Goal: Task Accomplishment & Management: Manage account settings

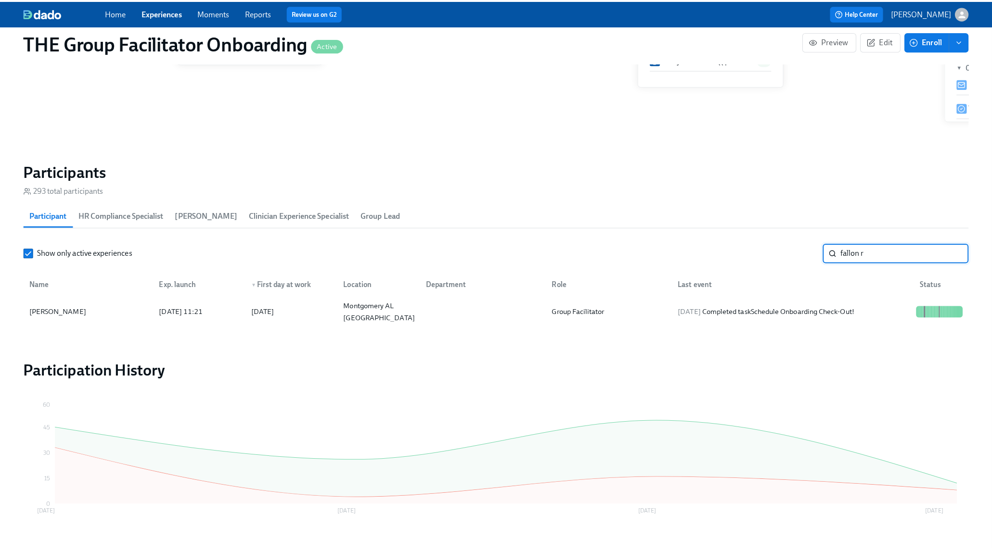
scroll to position [0, 13938]
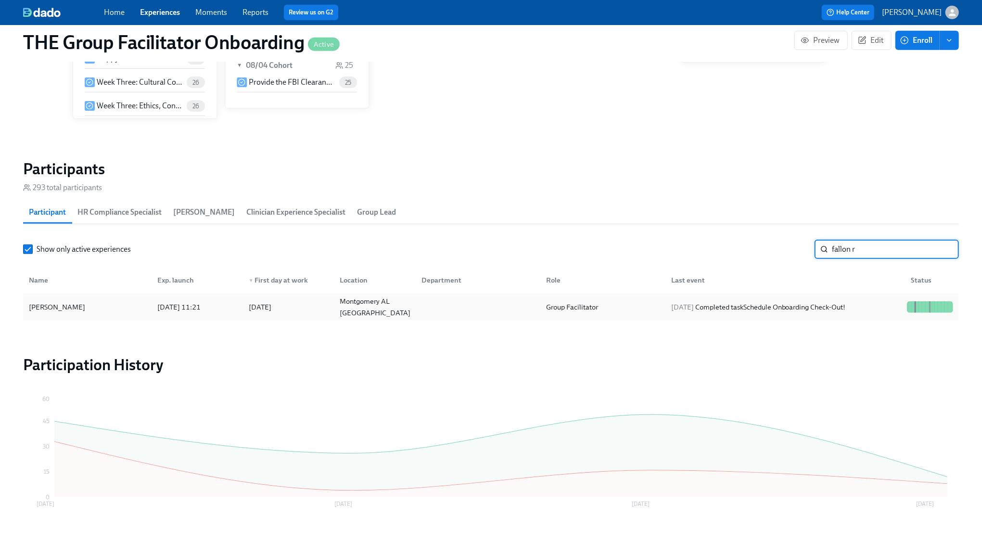
type input "fallon r"
click at [765, 308] on div "2025/08/11 Completed task Schedule Onboarding Check-Out!" at bounding box center [758, 307] width 182 height 12
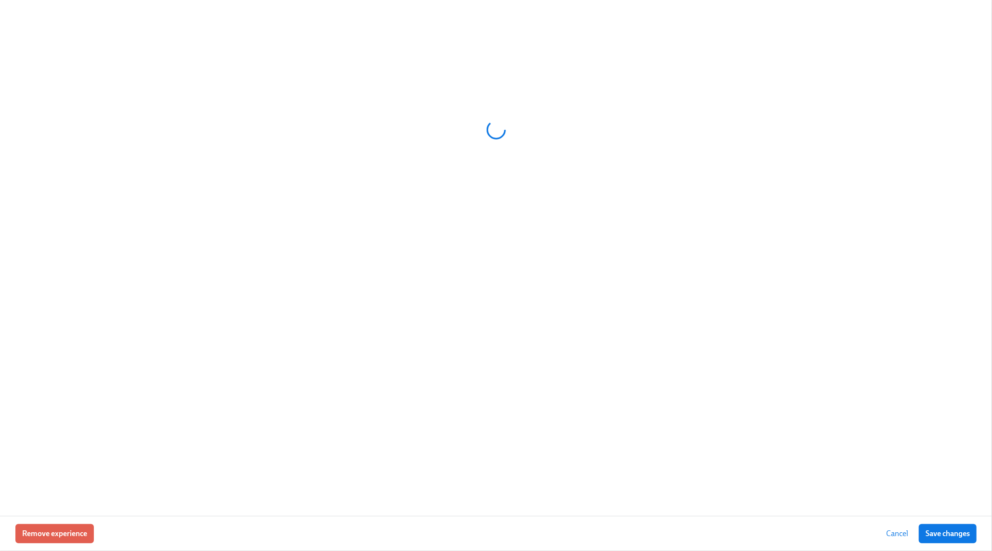
scroll to position [0, 13956]
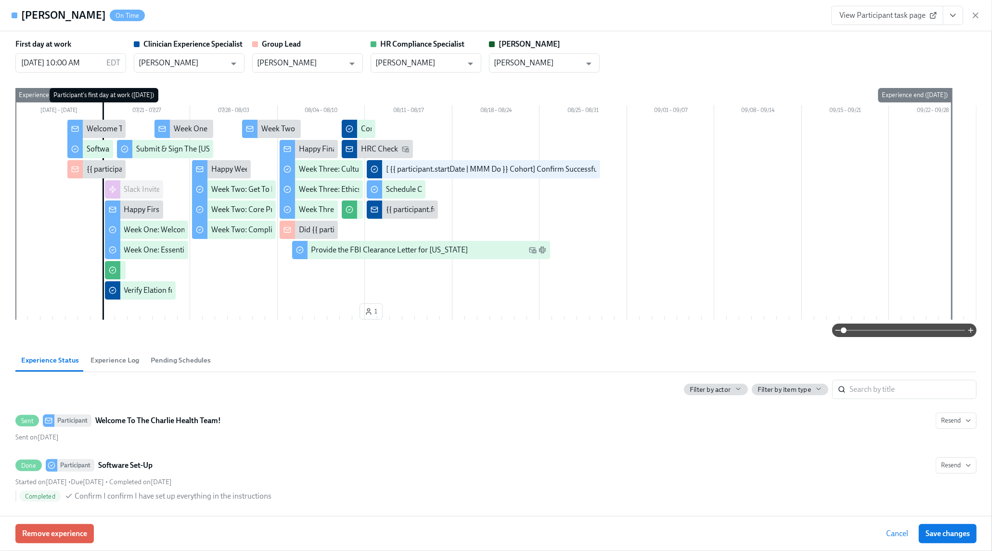
click at [956, 18] on icon "View task page" at bounding box center [953, 16] width 10 height 10
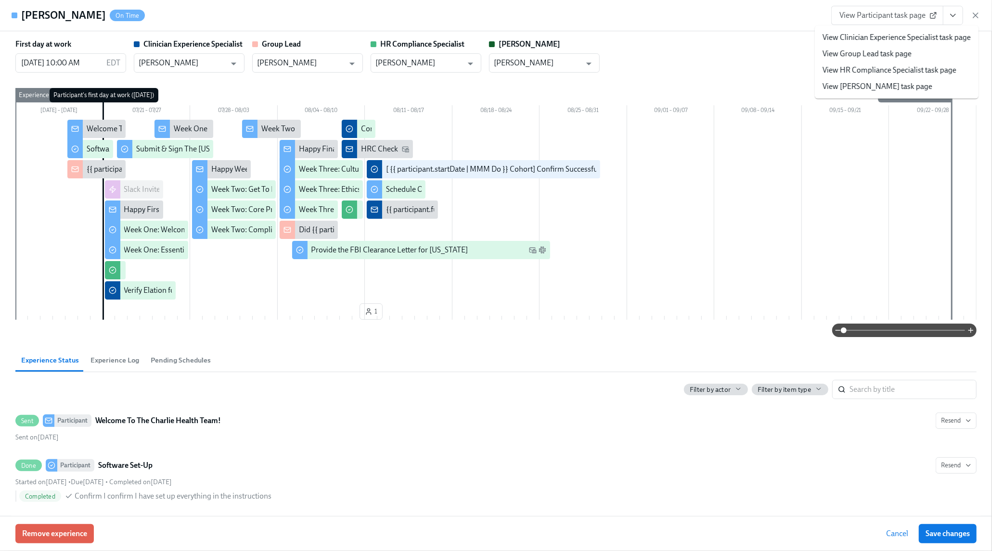
click at [938, 36] on link "View Clinician Experience Specialist task page" at bounding box center [896, 37] width 148 height 11
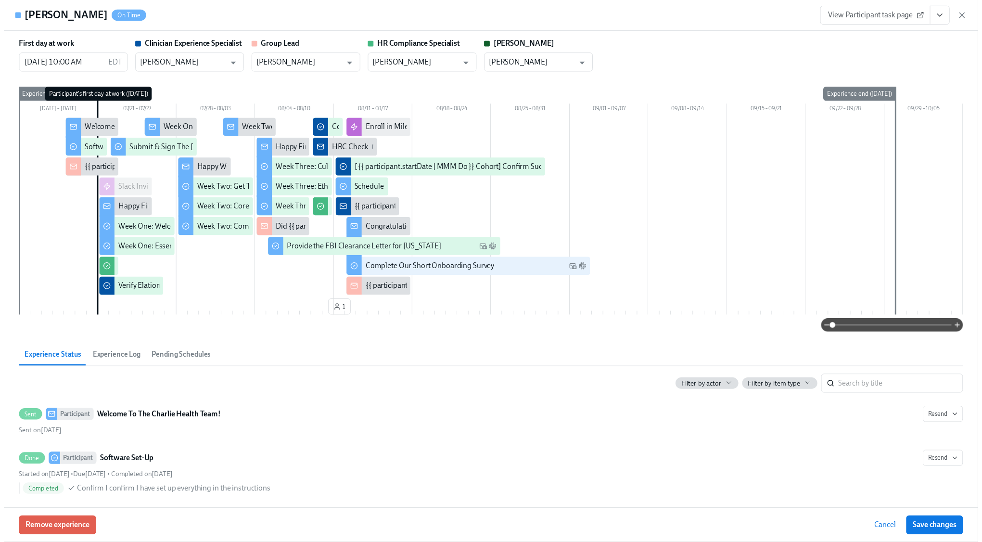
scroll to position [703, 0]
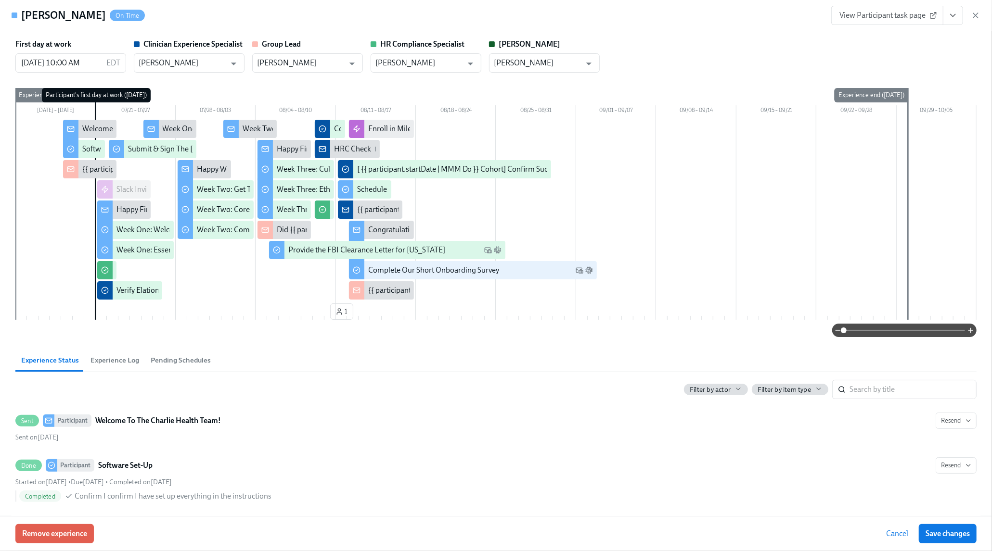
click at [974, 15] on icon "button" at bounding box center [975, 15] width 5 height 5
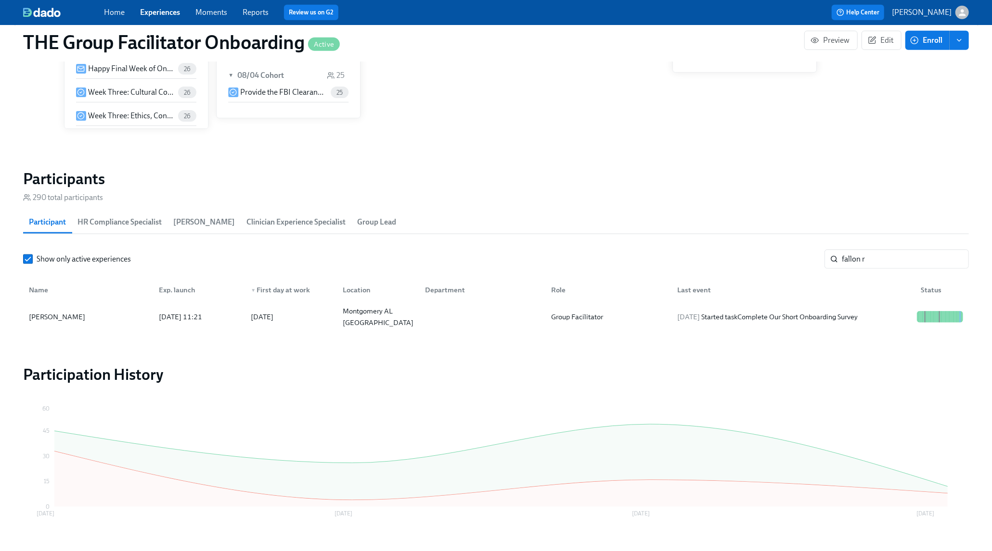
click at [941, 262] on input "fallon r" at bounding box center [904, 259] width 127 height 19
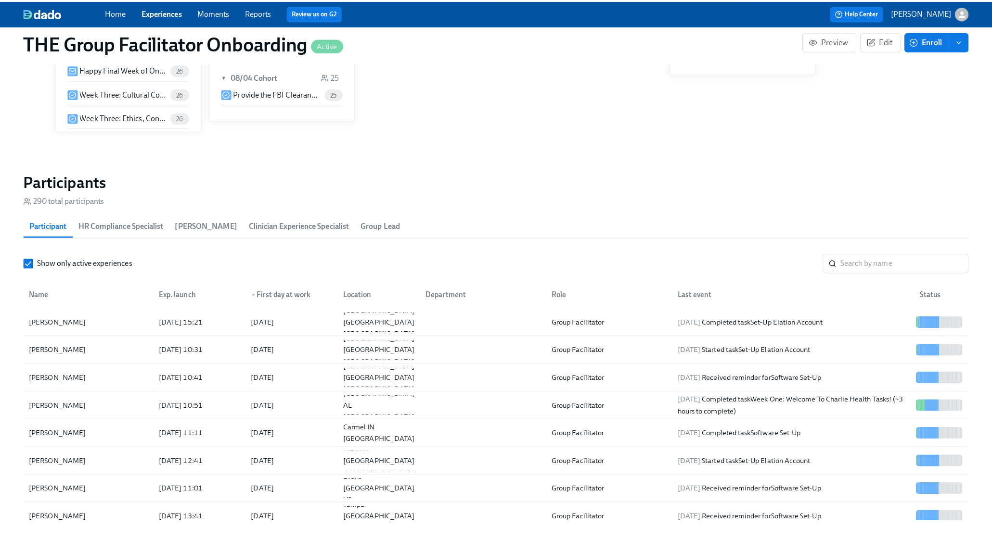
scroll to position [0, 13956]
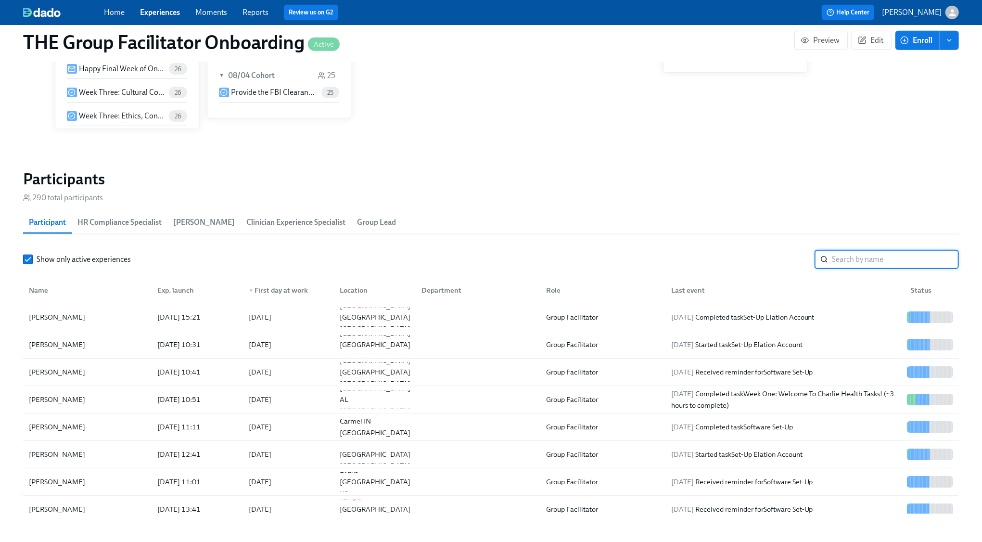
click at [873, 259] on input "search" at bounding box center [895, 259] width 127 height 19
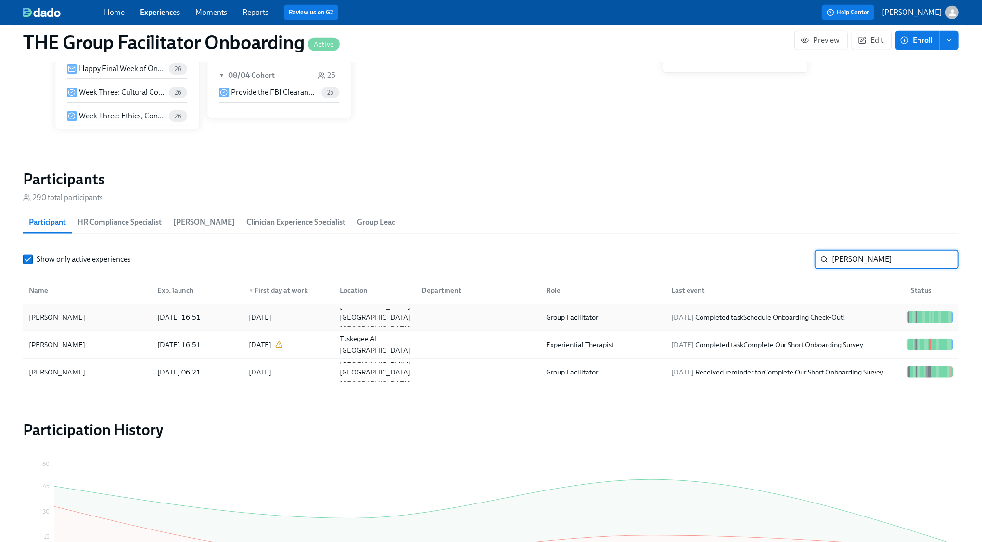
type input "mariah"
click at [850, 314] on div "2025/08/11 Completed task Schedule Onboarding Check-Out!" at bounding box center [758, 317] width 182 height 12
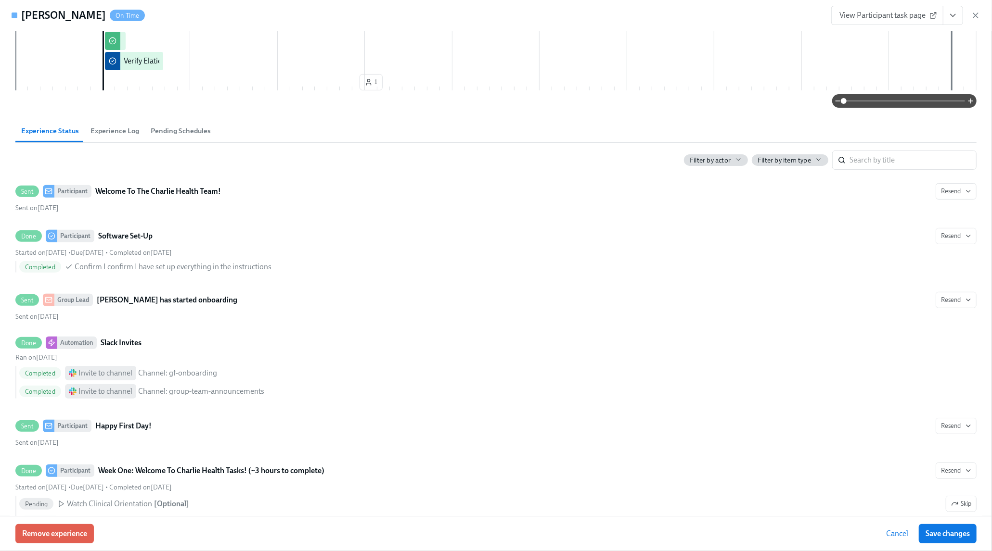
scroll to position [233, 0]
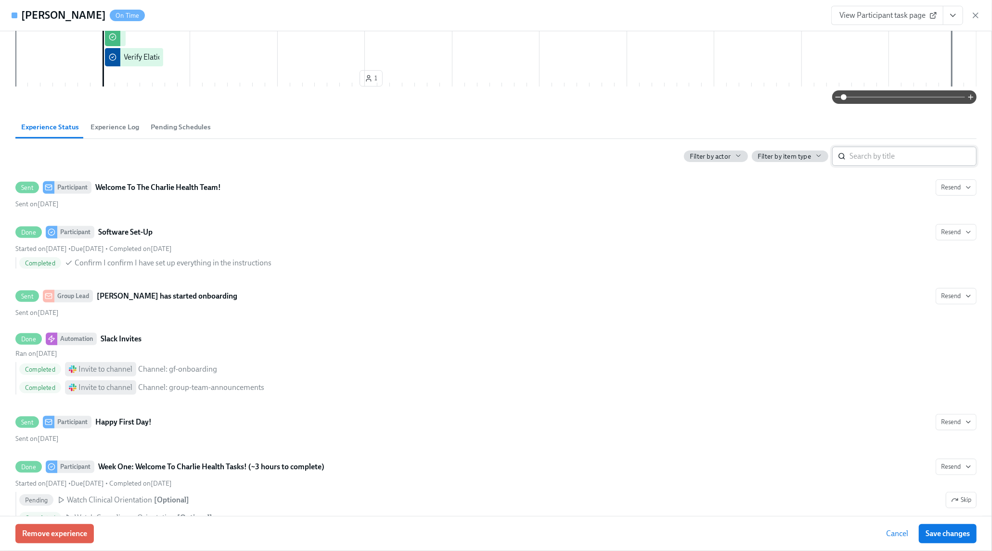
click at [886, 158] on input "search" at bounding box center [912, 156] width 127 height 19
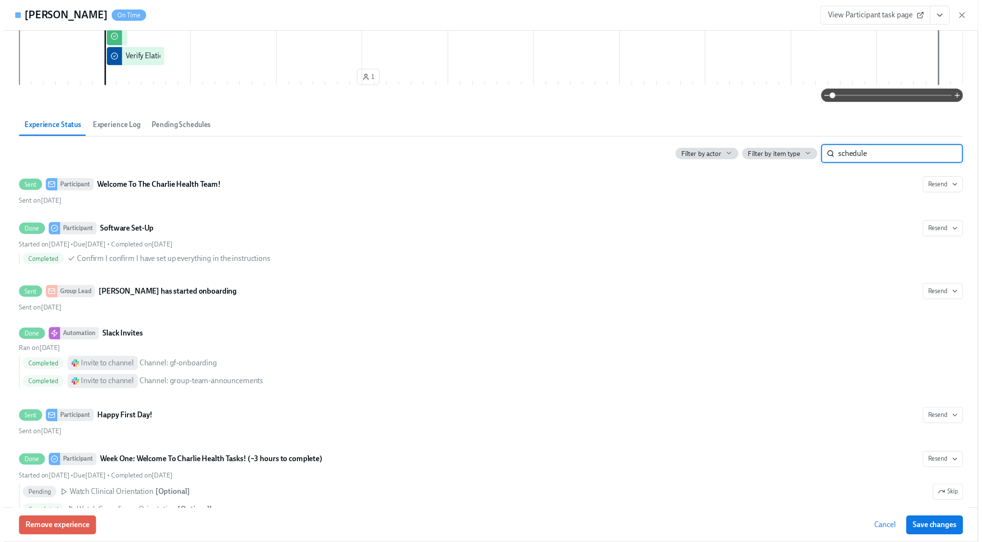
scroll to position [13, 0]
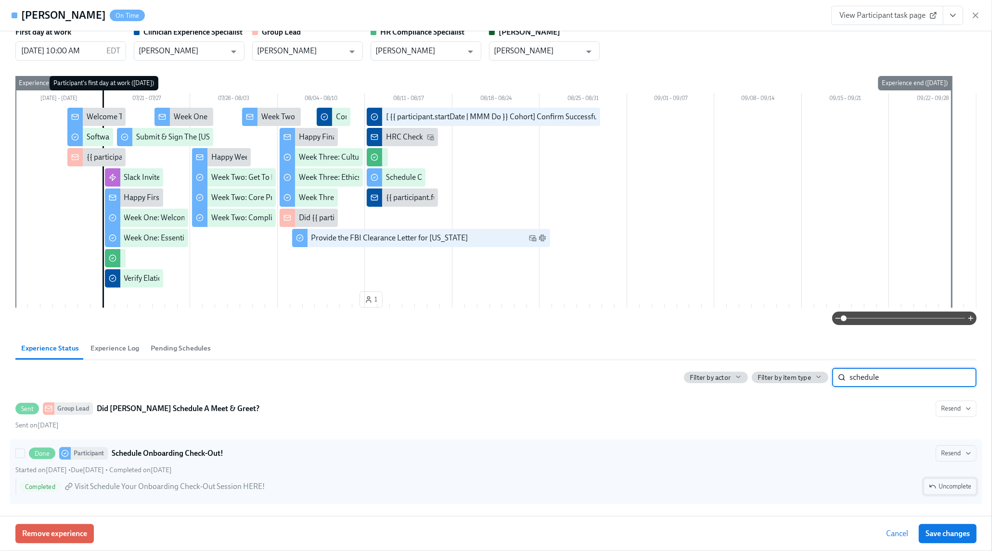
type input "schedule"
click at [932, 484] on span "Uncomplete" at bounding box center [950, 487] width 42 height 10
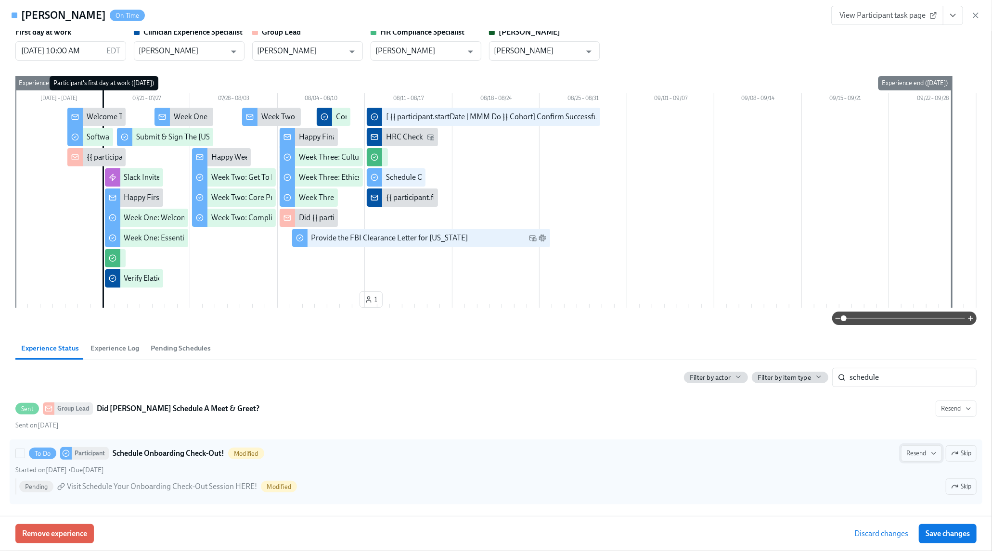
click at [906, 452] on span "Resend" at bounding box center [921, 454] width 30 height 10
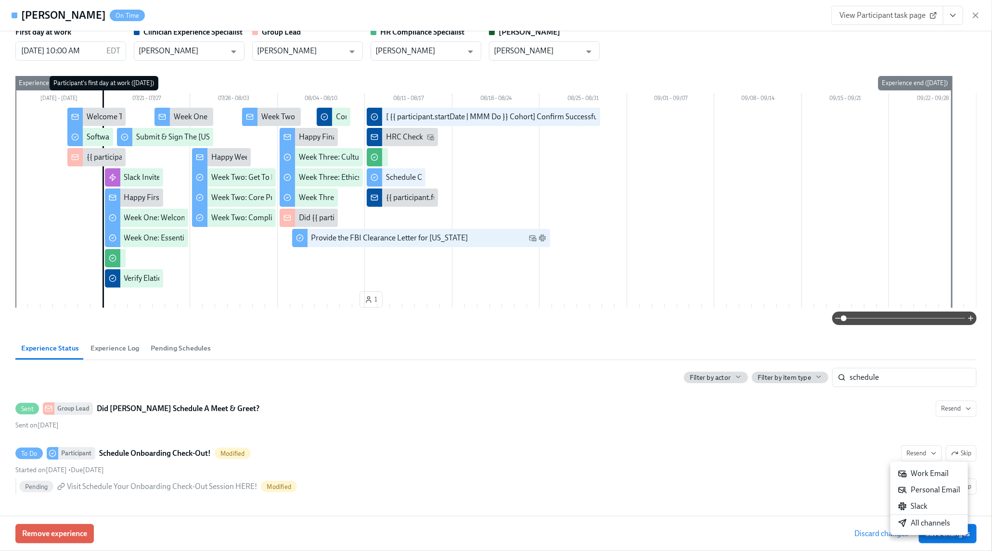
click at [924, 523] on div "All channels" at bounding box center [924, 523] width 52 height 11
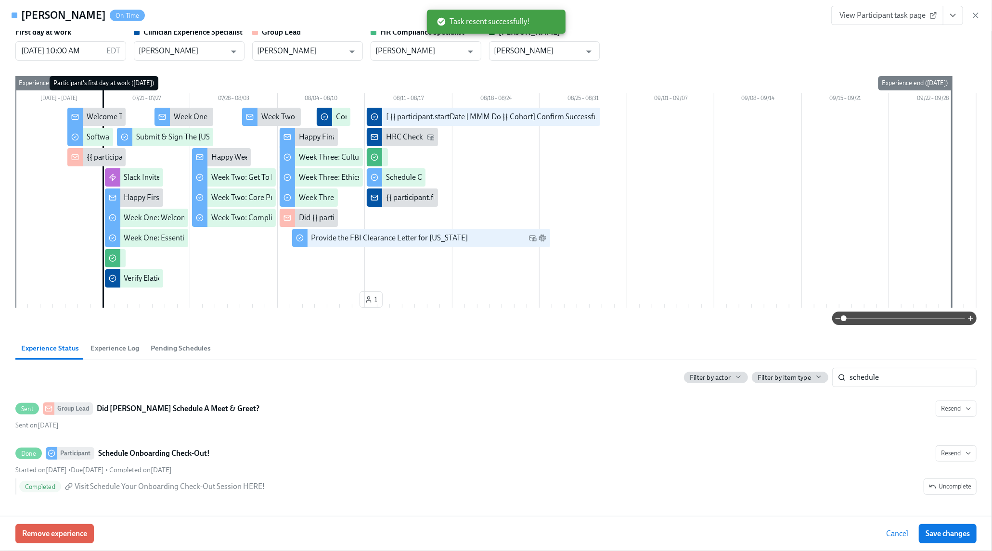
click at [953, 533] on span "Save changes" at bounding box center [947, 534] width 44 height 10
click at [980, 19] on icon "button" at bounding box center [975, 16] width 10 height 10
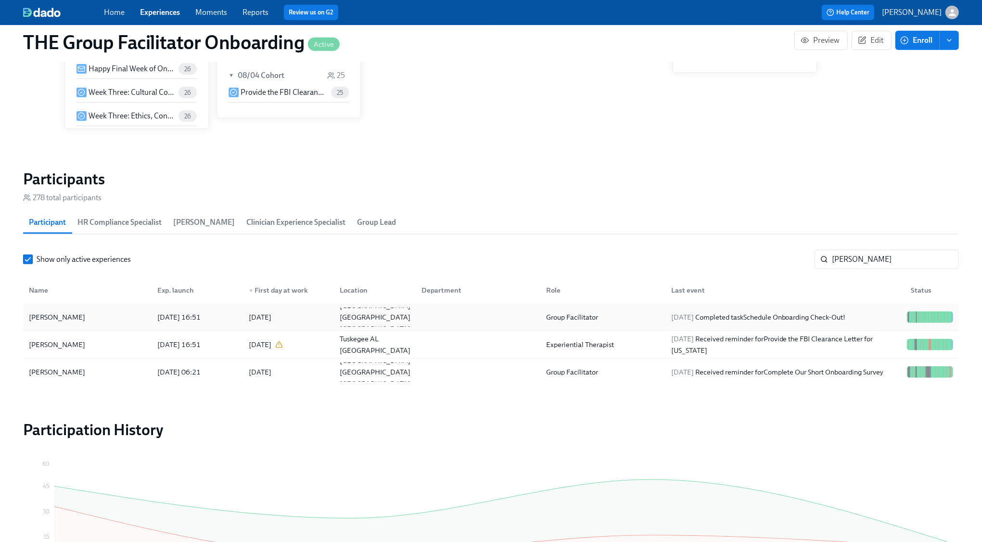
scroll to position [0, 13956]
click at [879, 254] on input "mariah" at bounding box center [895, 259] width 127 height 19
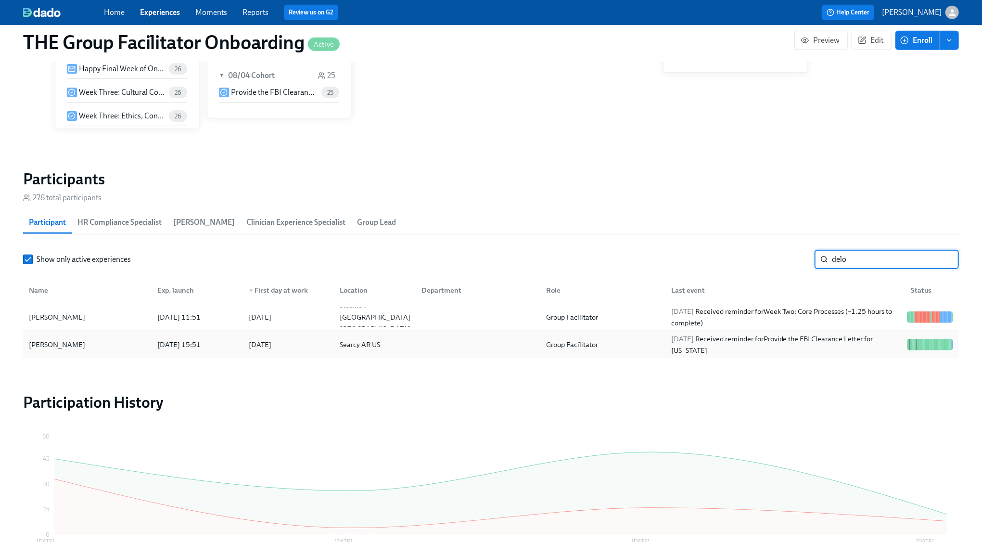
type input "delo"
click at [685, 346] on div "2025/08/11 Received reminder for Provide the FBI Clearance Letter for Pennsylva…" at bounding box center [785, 344] width 236 height 23
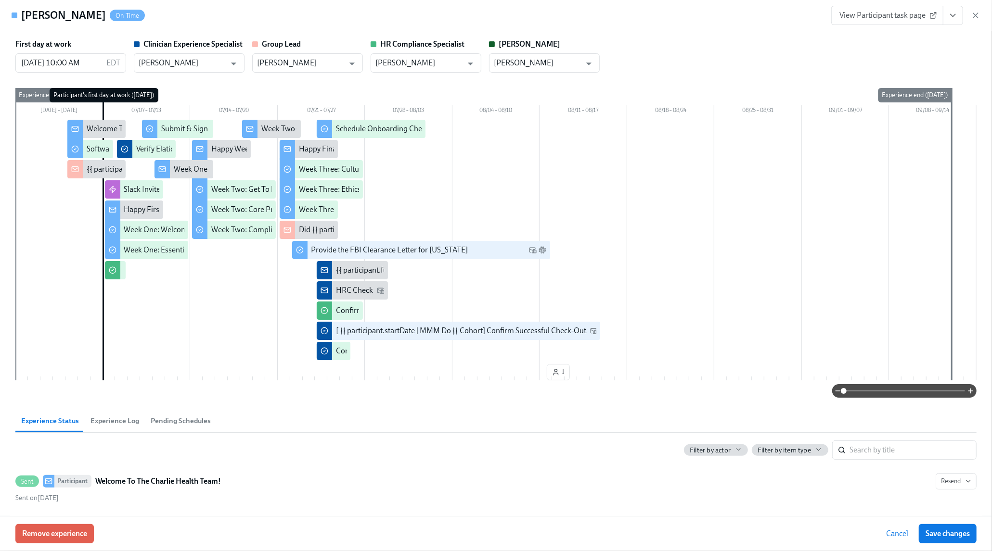
click at [951, 17] on icon "View task page" at bounding box center [953, 16] width 10 height 10
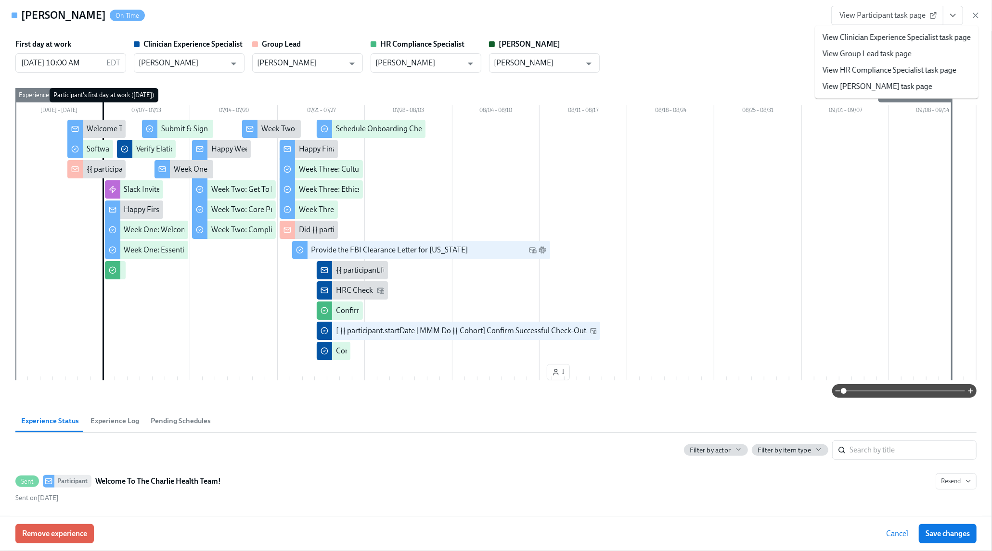
click at [928, 35] on link "View Clinician Experience Specialist task page" at bounding box center [896, 37] width 148 height 11
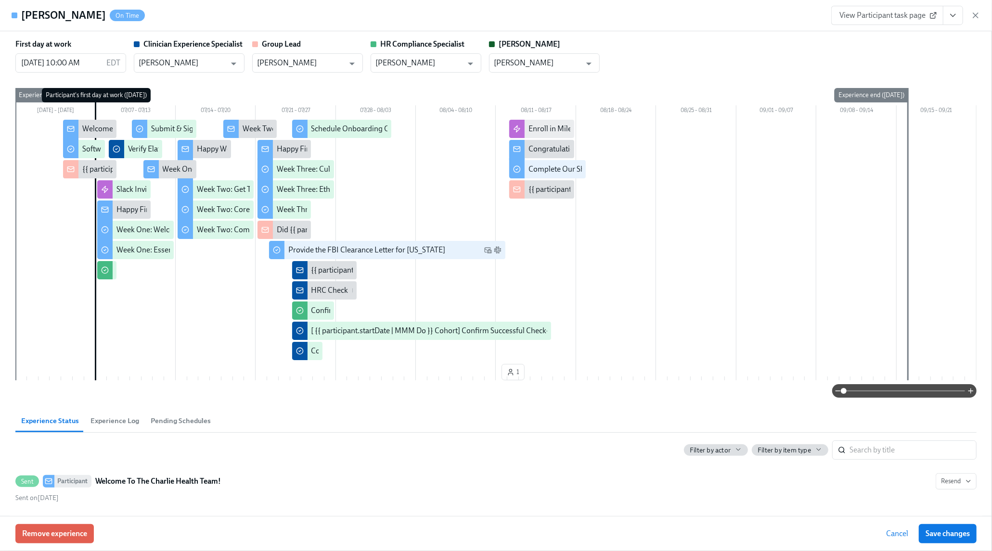
click at [974, 15] on icon "button" at bounding box center [975, 15] width 5 height 5
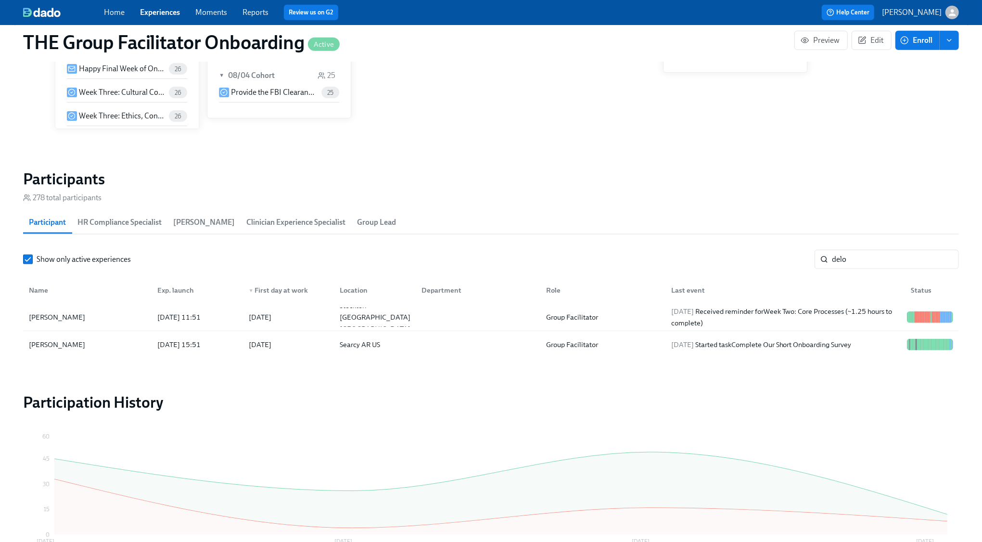
scroll to position [0, 13946]
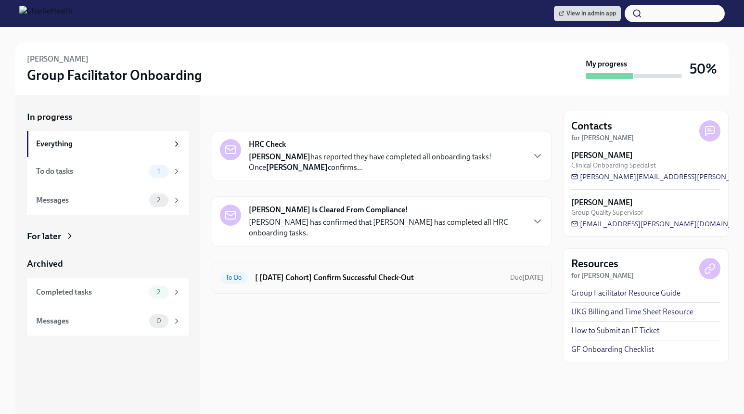
click at [312, 274] on h6 "[ Jul 21st Cohort] Confirm Successful Check-Out" at bounding box center [378, 277] width 247 height 11
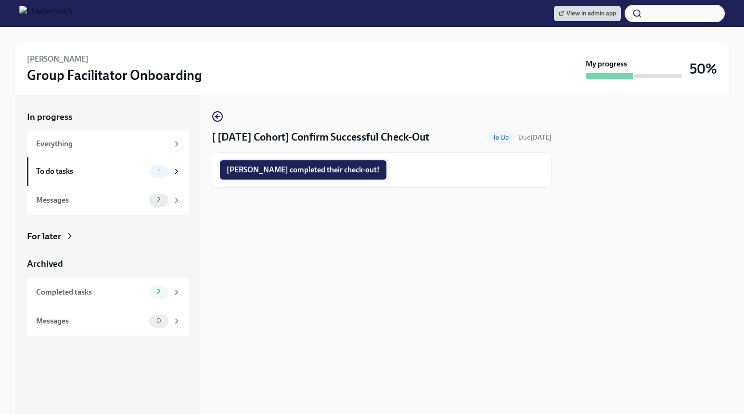
click at [269, 169] on span "Fallon completed their check-out!" at bounding box center [303, 170] width 153 height 10
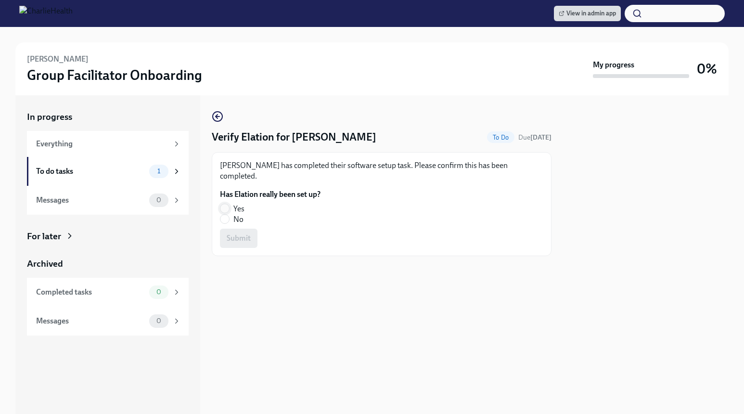
click at [224, 204] on input "Yes" at bounding box center [224, 208] width 9 height 9
radio input "true"
click at [241, 233] on span "Submit" at bounding box center [239, 238] width 24 height 10
click at [228, 204] on input "Yes" at bounding box center [224, 208] width 9 height 9
radio input "true"
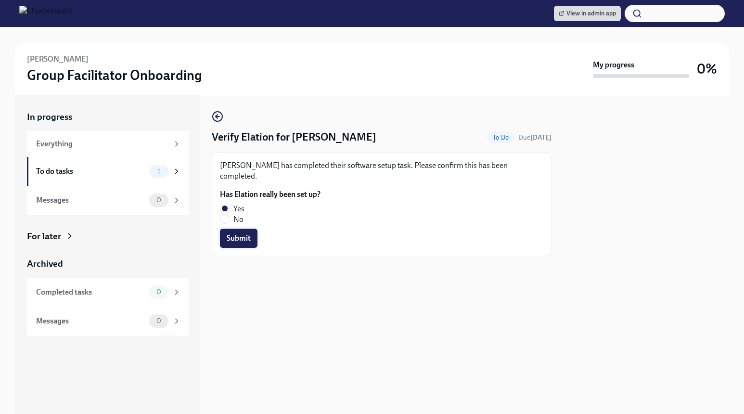
click at [233, 233] on span "Submit" at bounding box center [239, 238] width 24 height 10
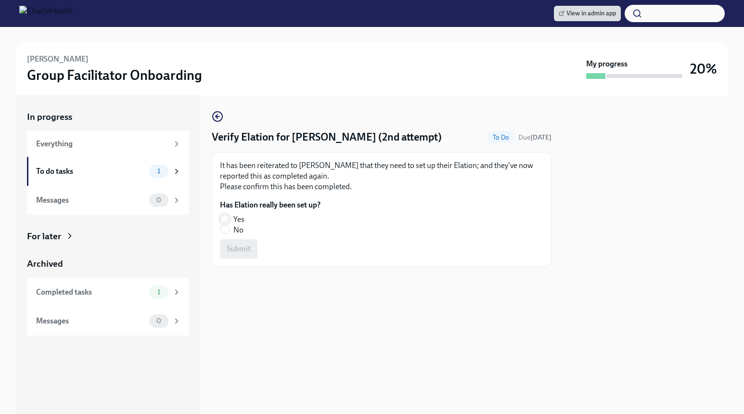
click at [223, 217] on input "Yes" at bounding box center [224, 219] width 9 height 9
radio input "true"
click at [229, 247] on span "Submit" at bounding box center [239, 249] width 24 height 10
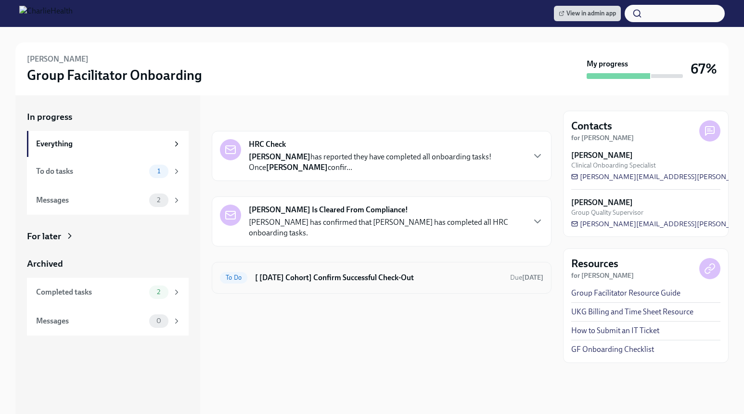
click at [440, 280] on h6 "[ Jul 7th Cohort] Confirm Successful Check-Out" at bounding box center [378, 277] width 247 height 11
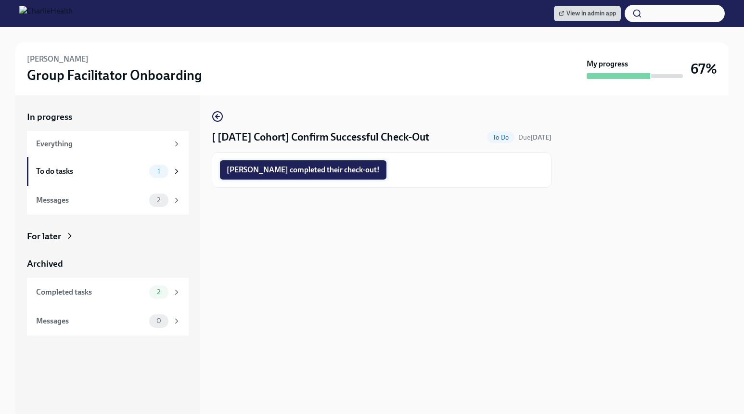
click at [343, 167] on span "McKenzie completed their check-out!" at bounding box center [303, 170] width 153 height 10
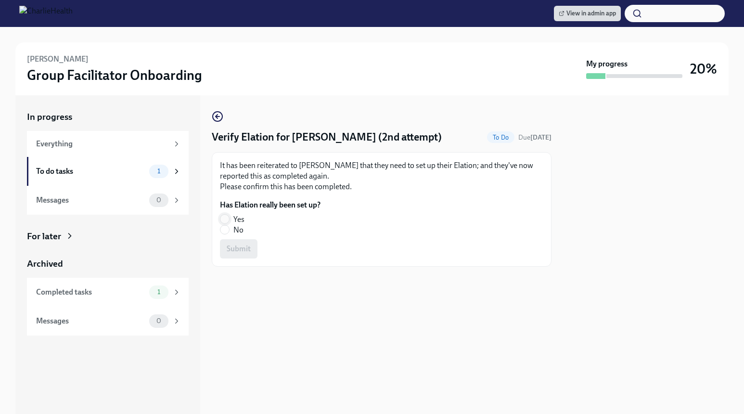
click at [226, 217] on input "Yes" at bounding box center [224, 219] width 9 height 9
radio input "true"
click at [233, 247] on span "Submit" at bounding box center [239, 249] width 24 height 10
